Goal: Transaction & Acquisition: Download file/media

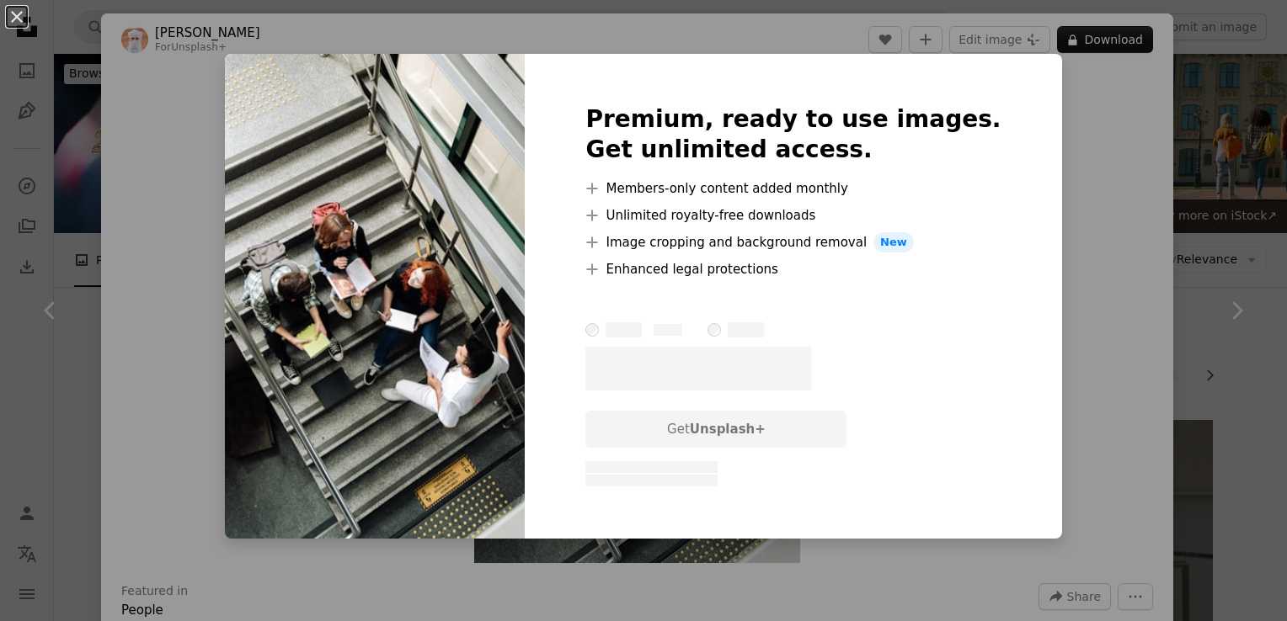
scroll to position [1095, 0]
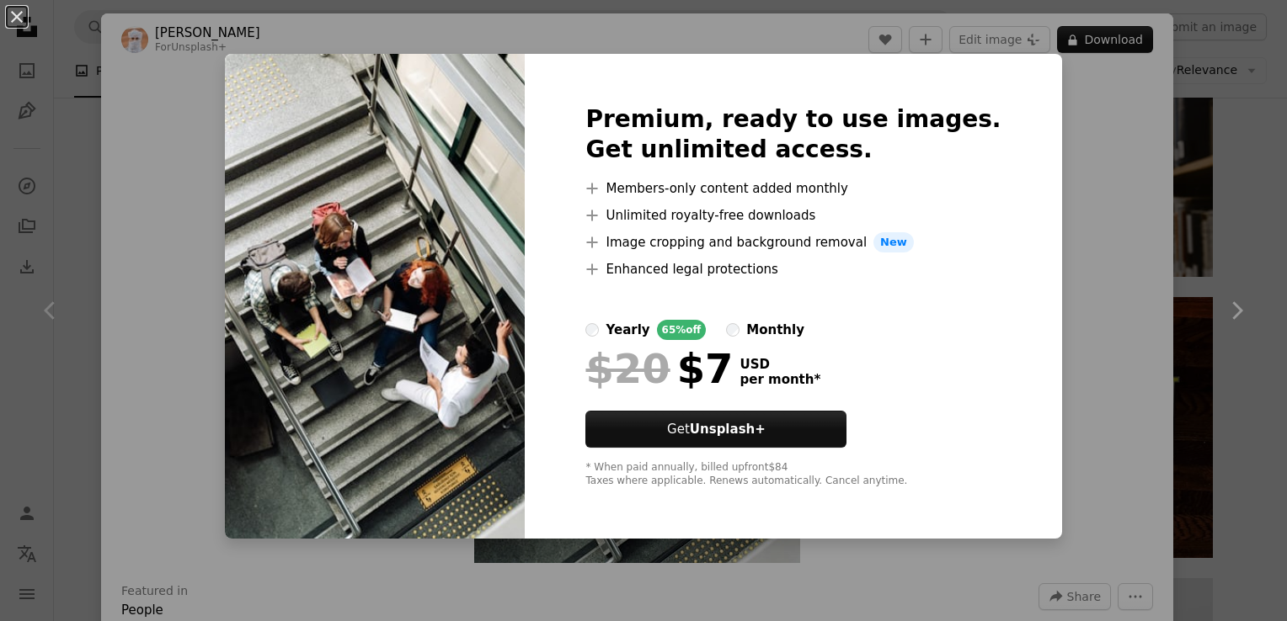
click at [1229, 332] on div "An X shape Premium, ready to use images. Get unlimited access. A plus sign Memb…" at bounding box center [643, 310] width 1287 height 621
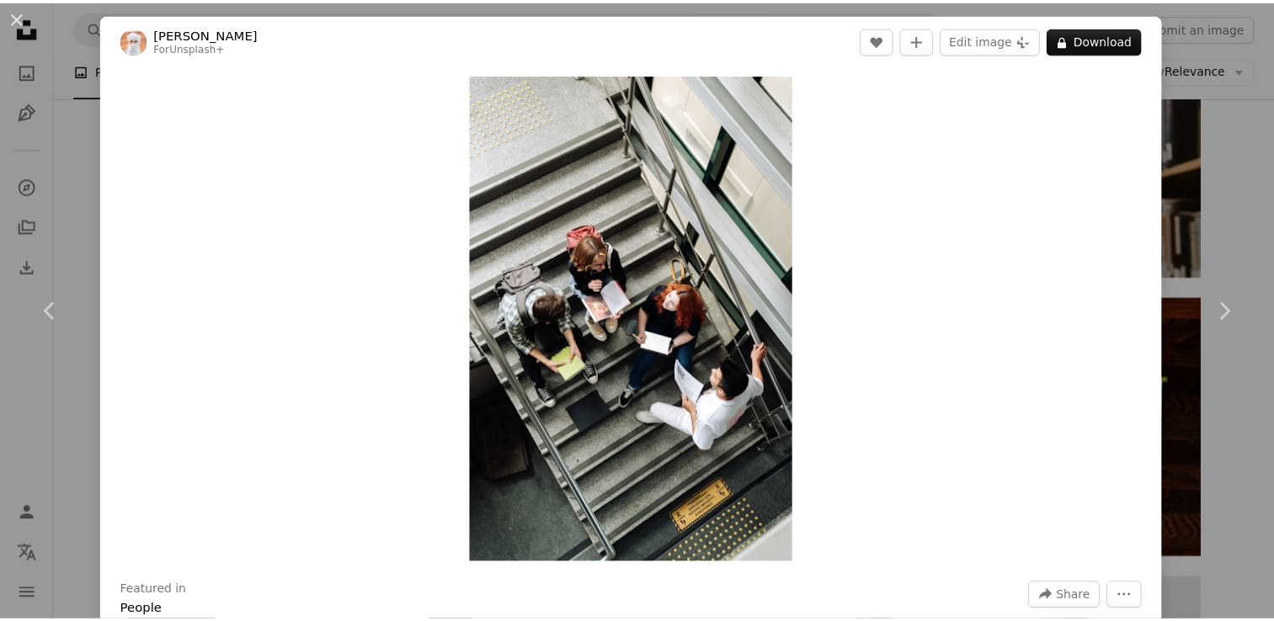
scroll to position [544, 0]
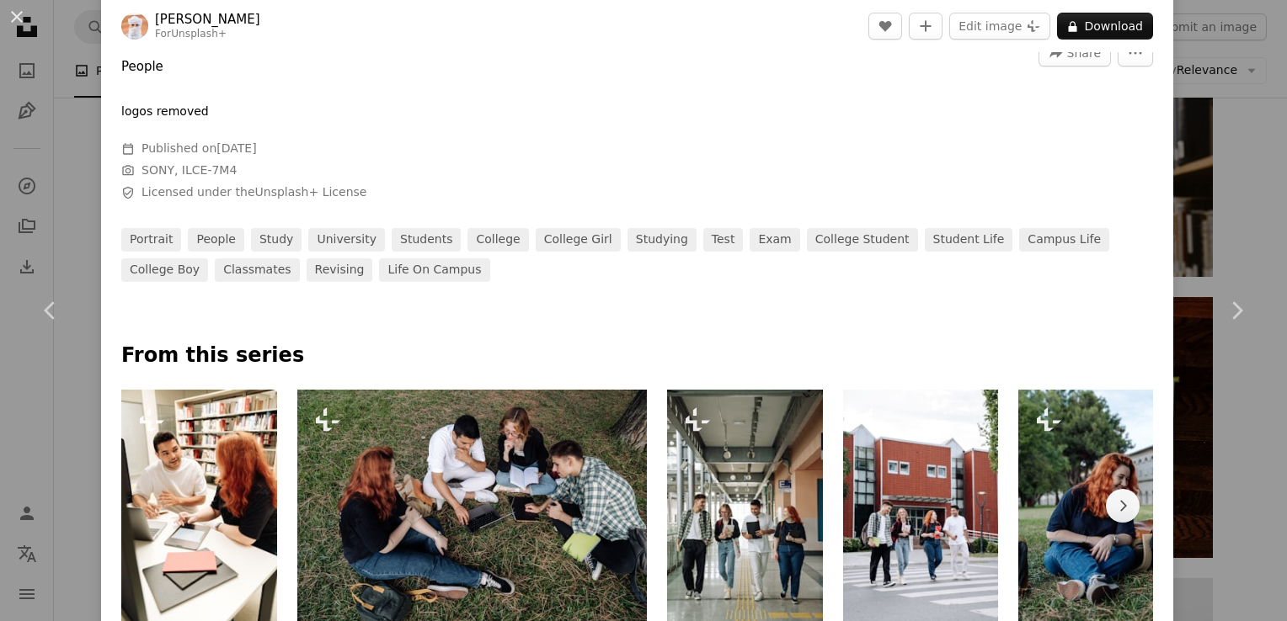
click at [1240, 146] on div "An X shape Chevron left Chevron right Ahmed For Unsplash+ A heart A plus sign E…" at bounding box center [643, 310] width 1287 height 621
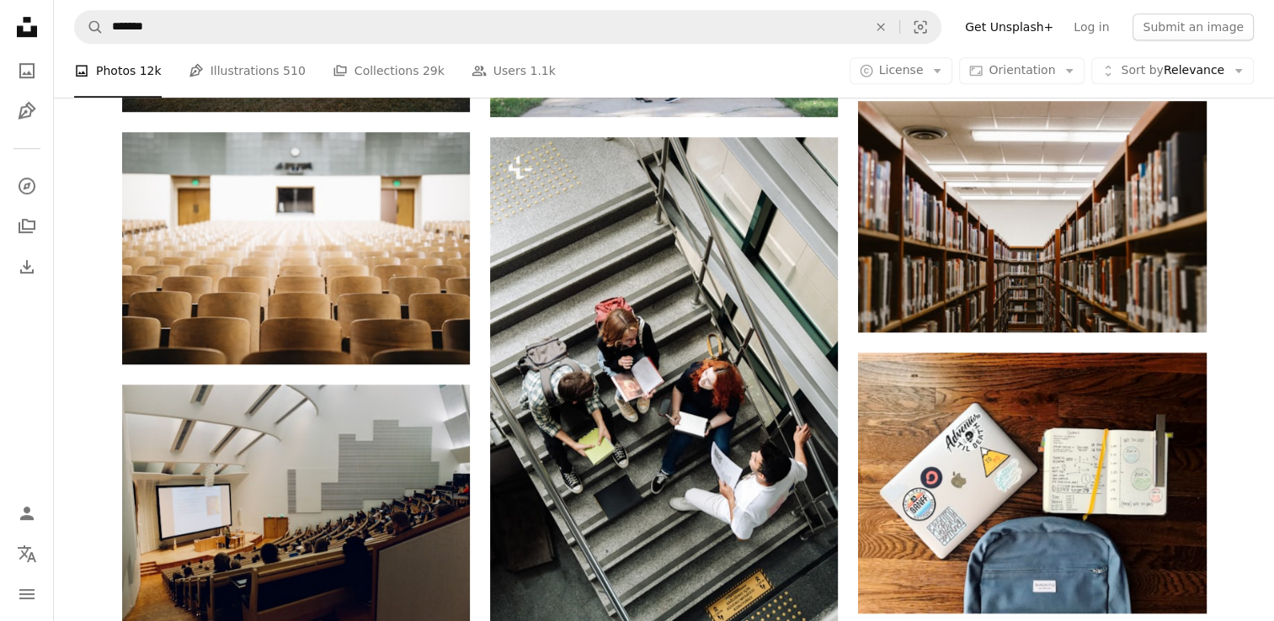
scroll to position [1011, 0]
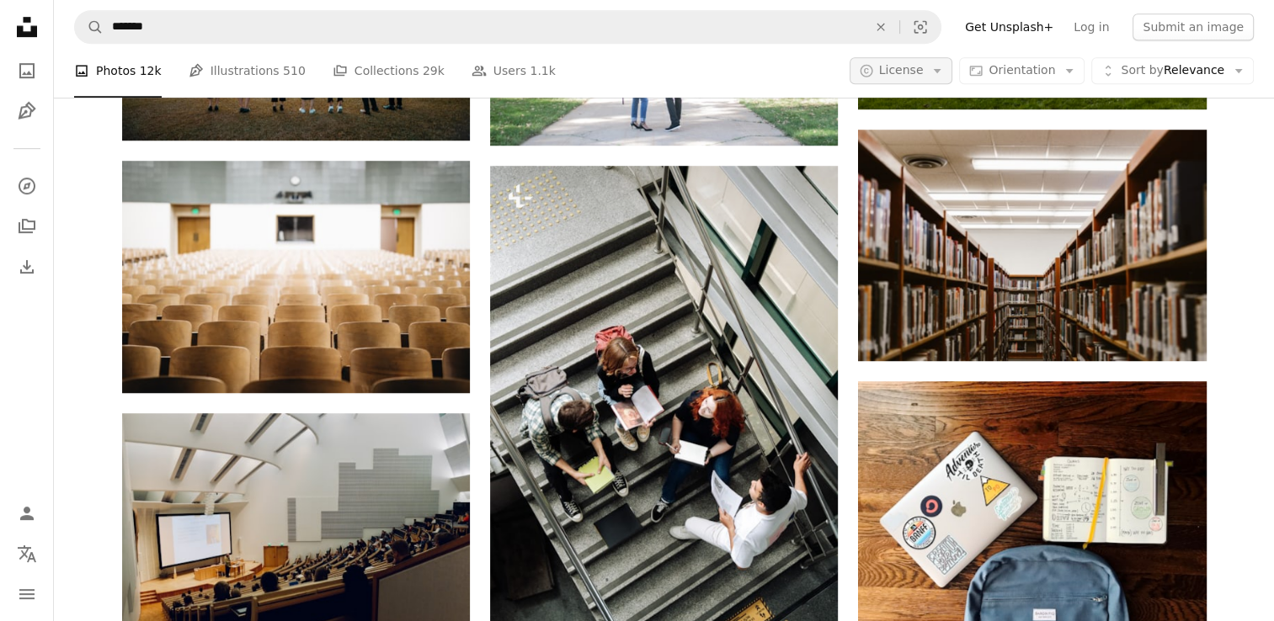
click at [923, 61] on button "A copyright icon © License Arrow down" at bounding box center [902, 70] width 104 height 27
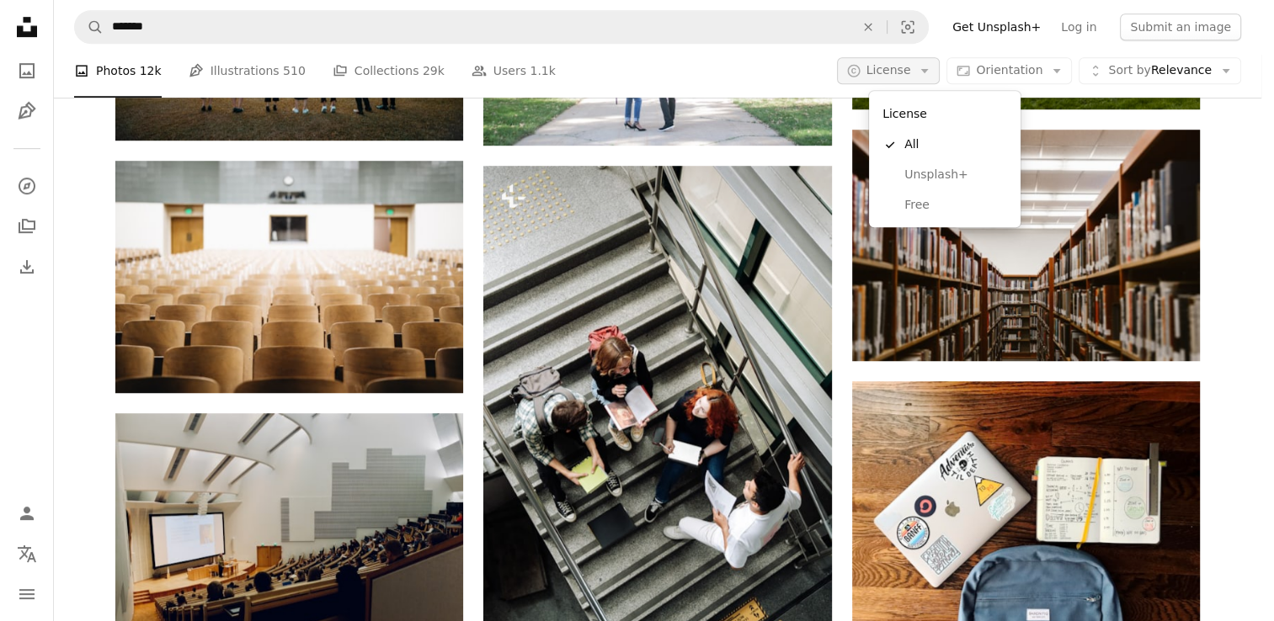
click at [911, 78] on span "License" at bounding box center [889, 70] width 45 height 17
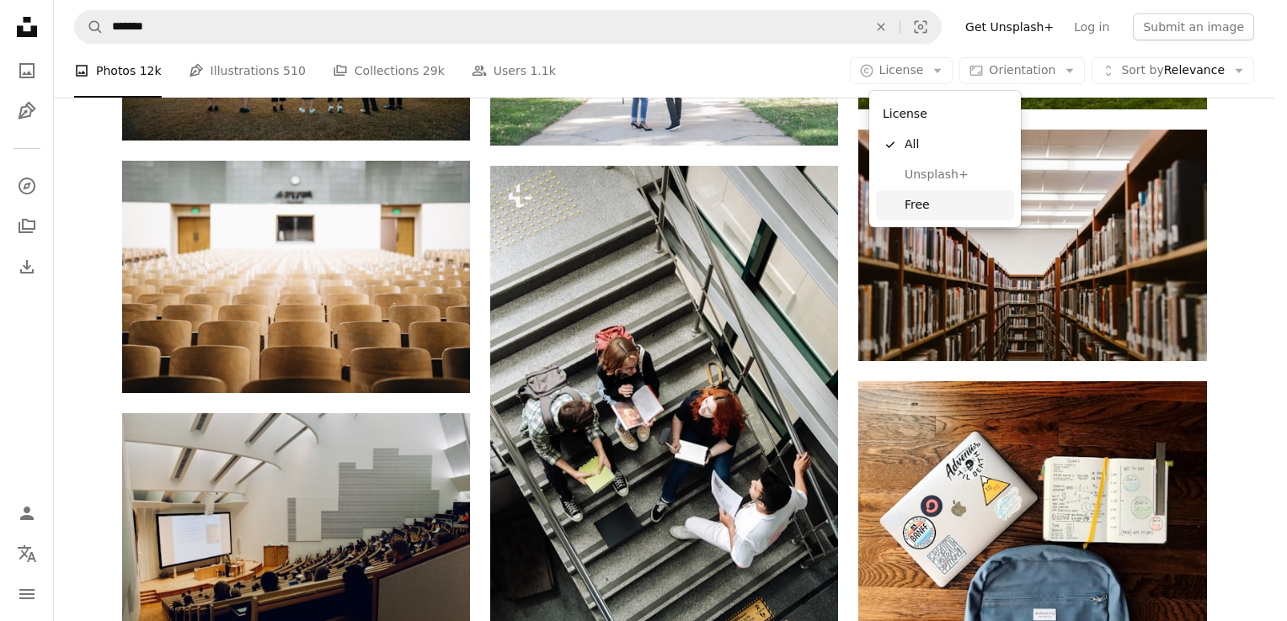
click at [966, 190] on link "Free" at bounding box center [945, 205] width 138 height 30
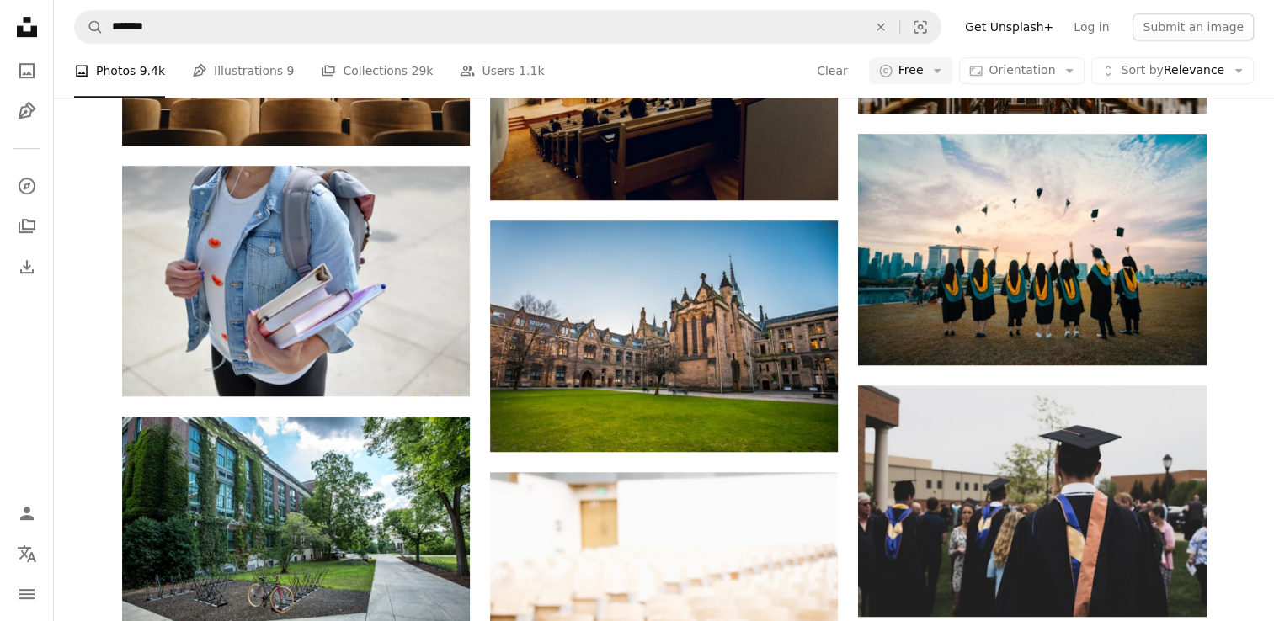
scroll to position [1768, 0]
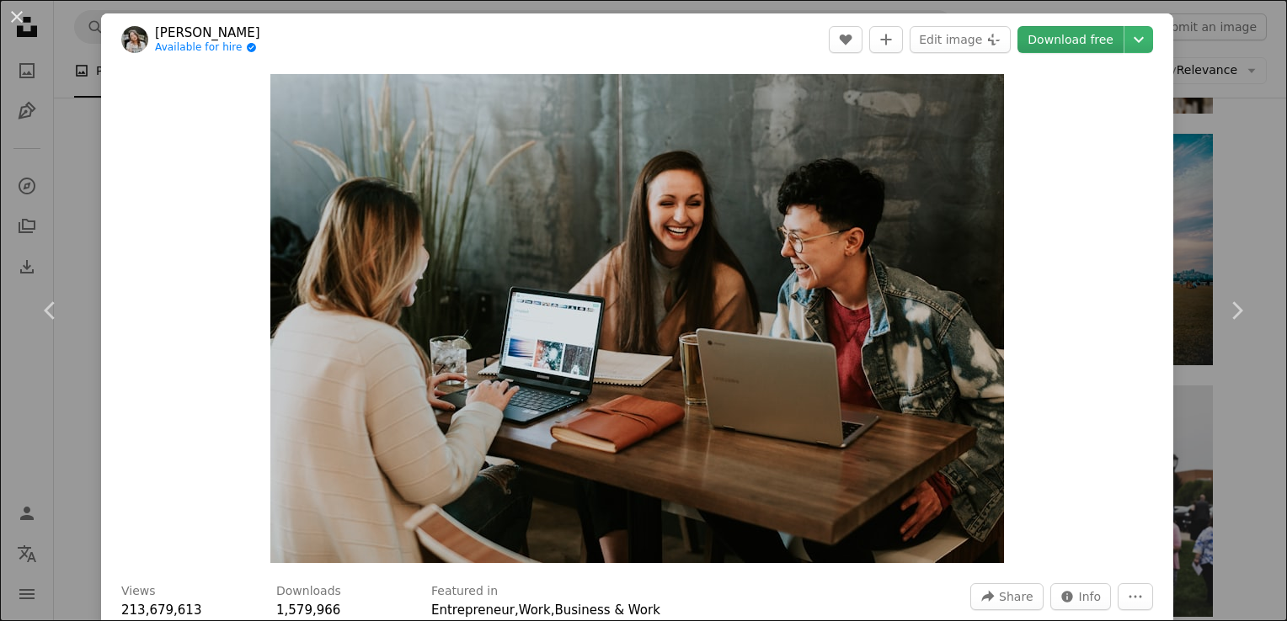
click at [1076, 37] on link "Download free" at bounding box center [1070, 39] width 106 height 27
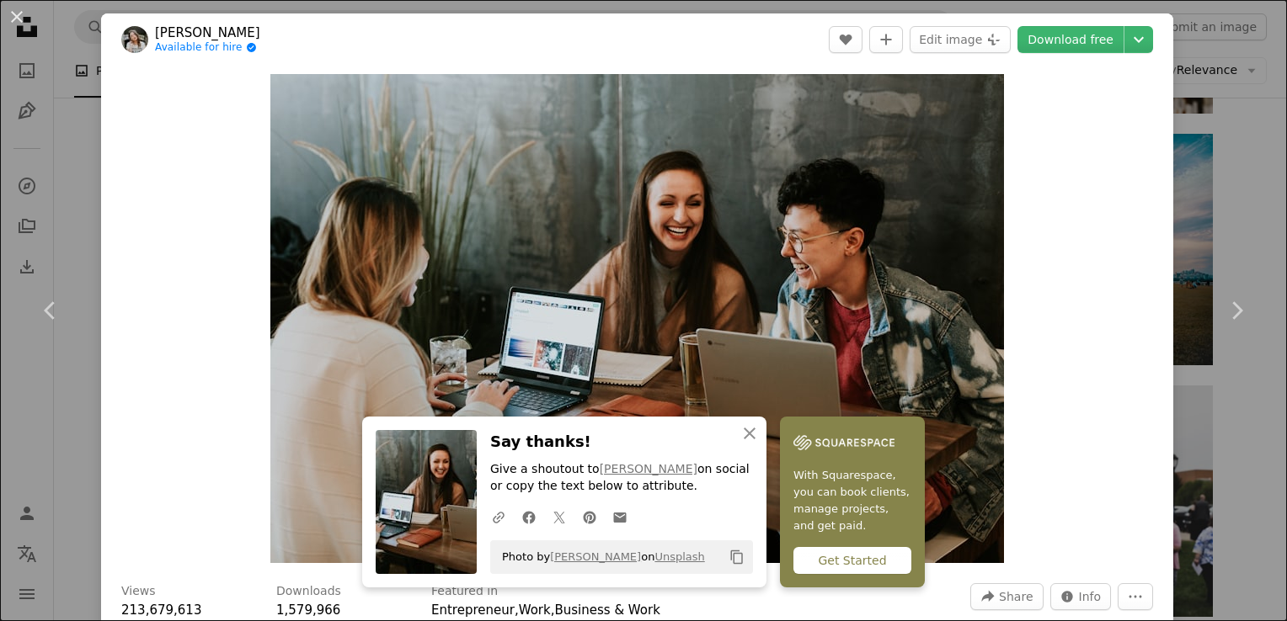
click at [1240, 221] on div "An X shape Chevron left Chevron right An X shape Close Say thanks! Give a shout…" at bounding box center [643, 310] width 1287 height 621
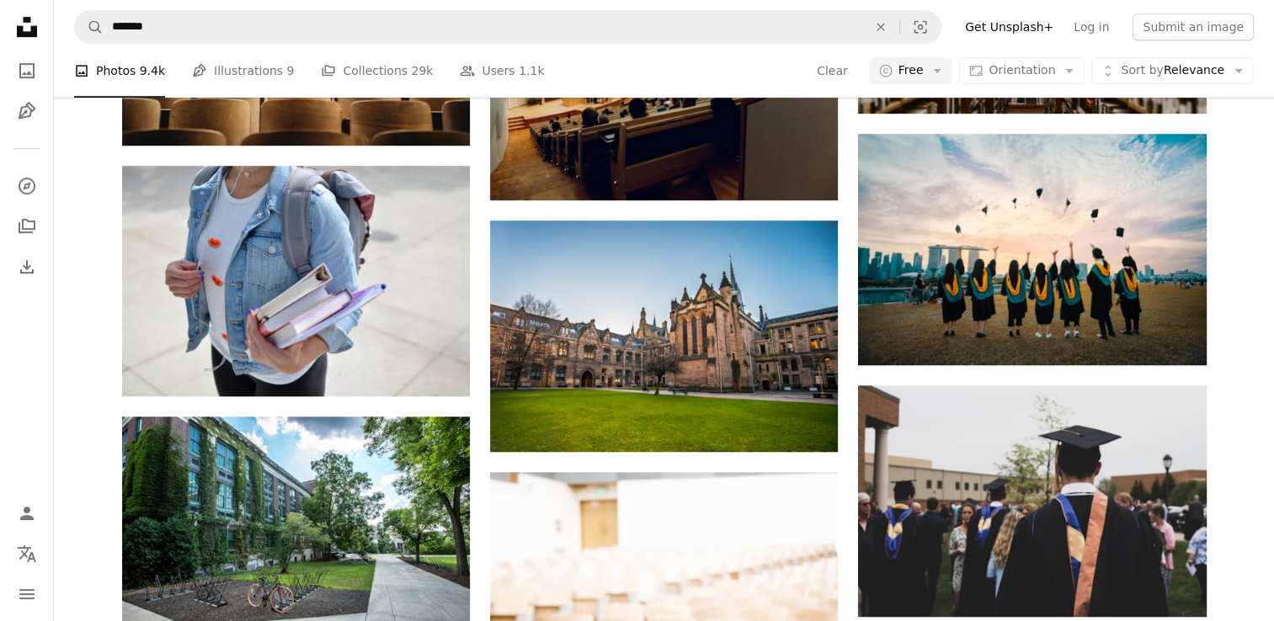
scroll to position [5059, 0]
